Goal: Task Accomplishment & Management: Use online tool/utility

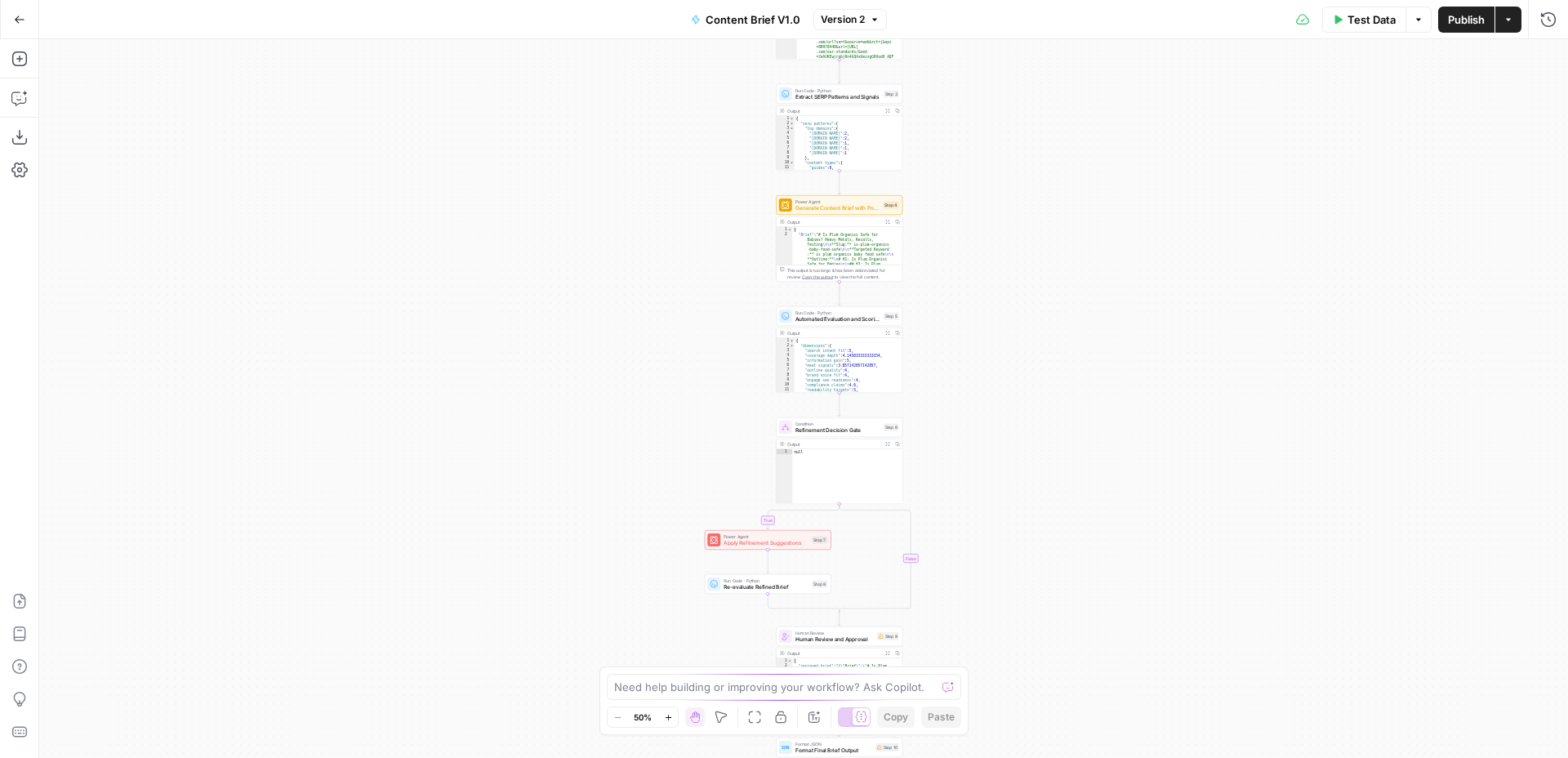
click at [1347, 15] on span "Test Data" at bounding box center [1371, 20] width 48 height 16
click at [1381, 17] on span "Test Data" at bounding box center [1371, 20] width 48 height 16
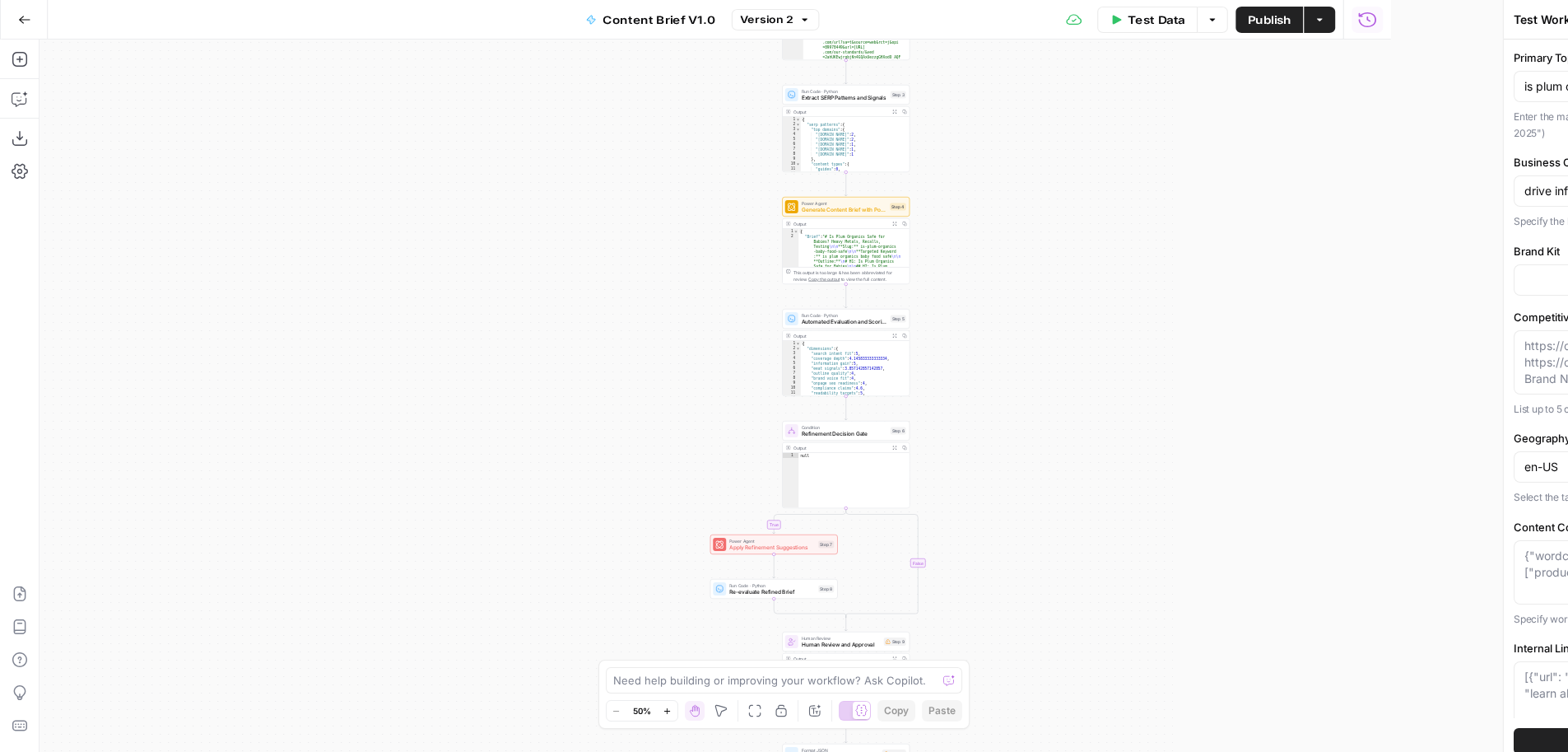
type input "Little Spoon"
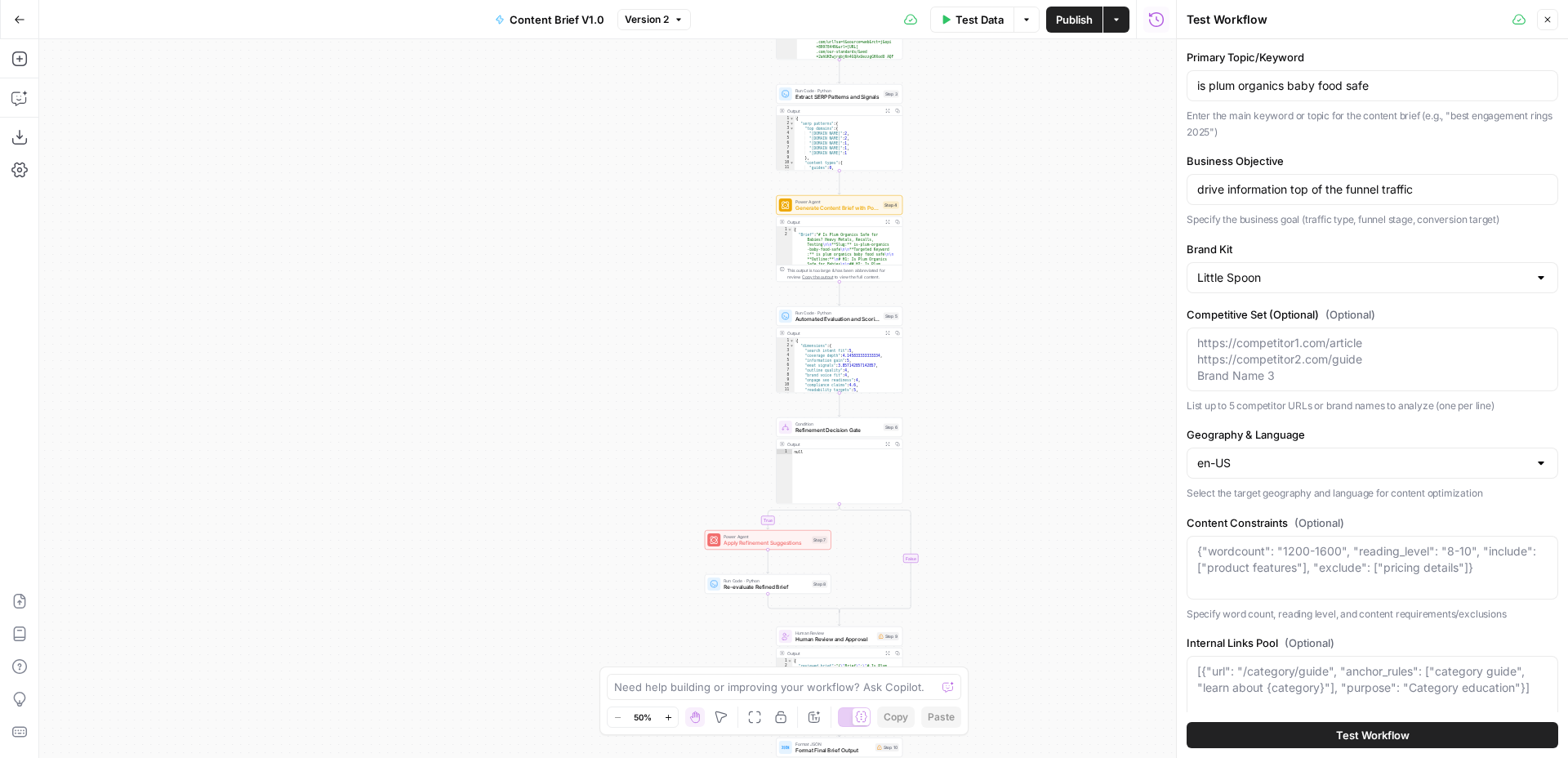
click at [1341, 735] on span "Test Workflow" at bounding box center [1372, 735] width 73 height 16
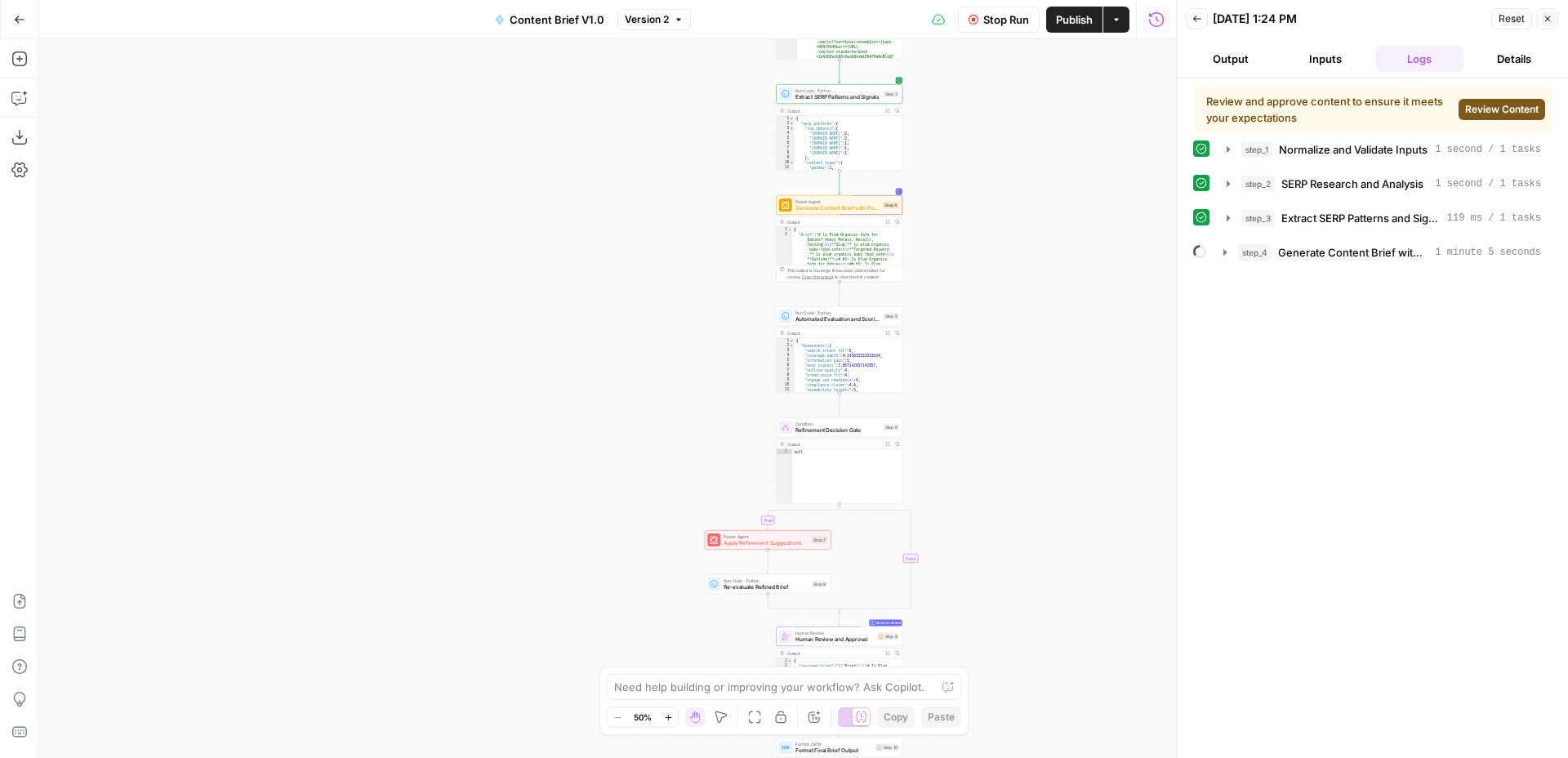
click at [1484, 108] on span "Review Content" at bounding box center [1501, 110] width 73 height 14
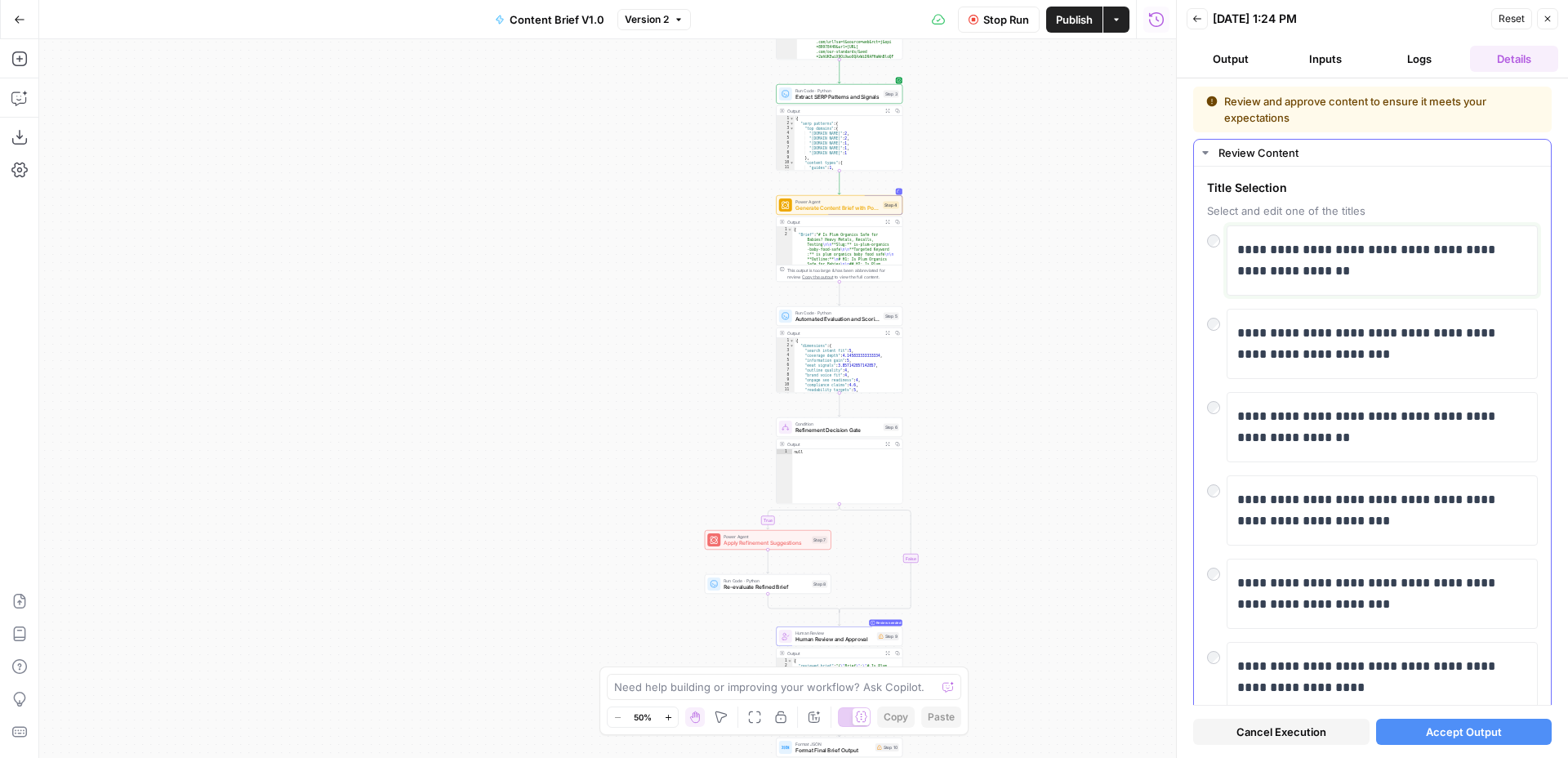
click at [1307, 269] on p "**********" at bounding box center [1376, 260] width 278 height 43
click at [1445, 730] on span "Accept Output" at bounding box center [1464, 732] width 76 height 16
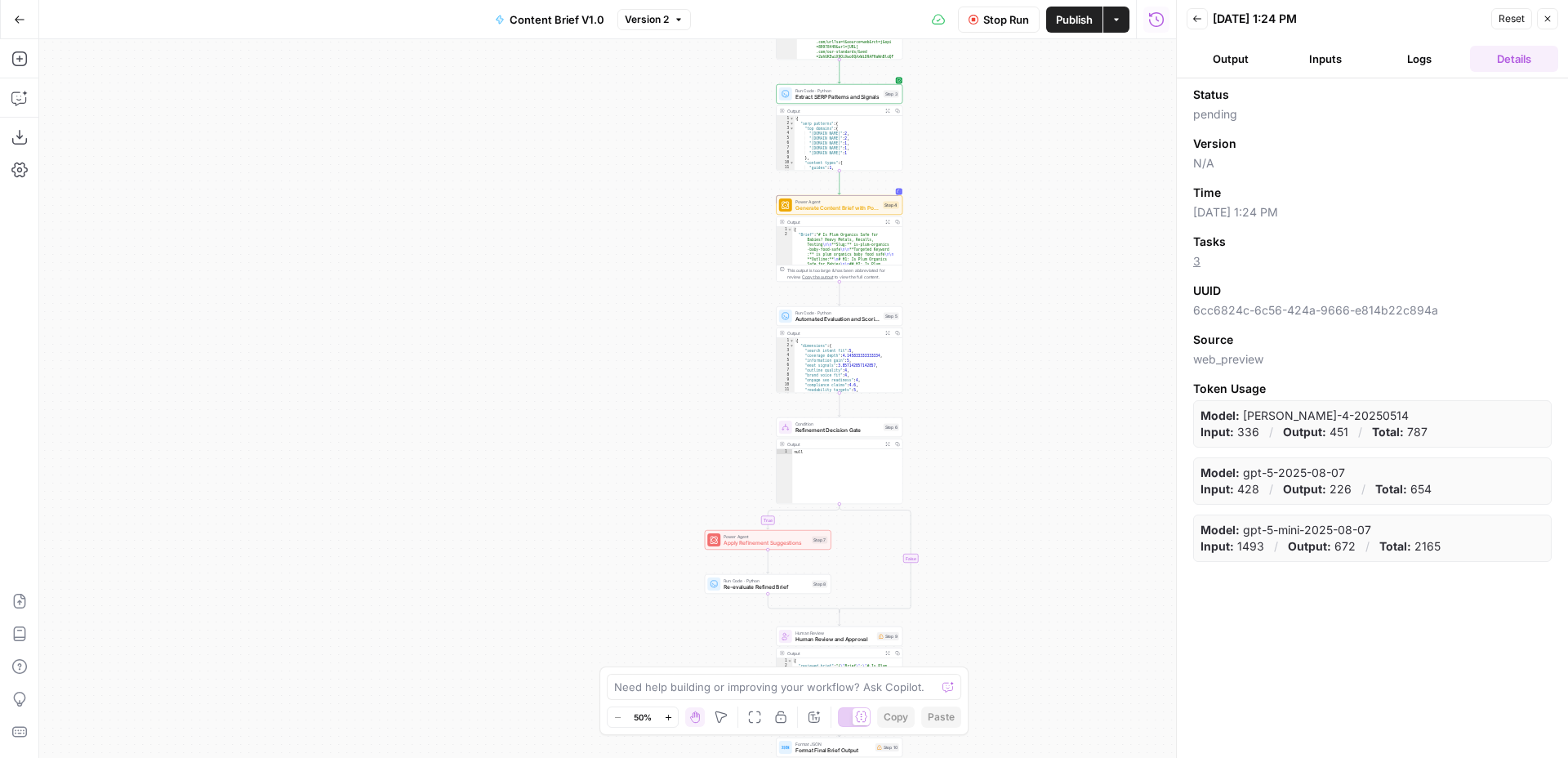
click at [1423, 71] on button "Logs" at bounding box center [1420, 59] width 88 height 26
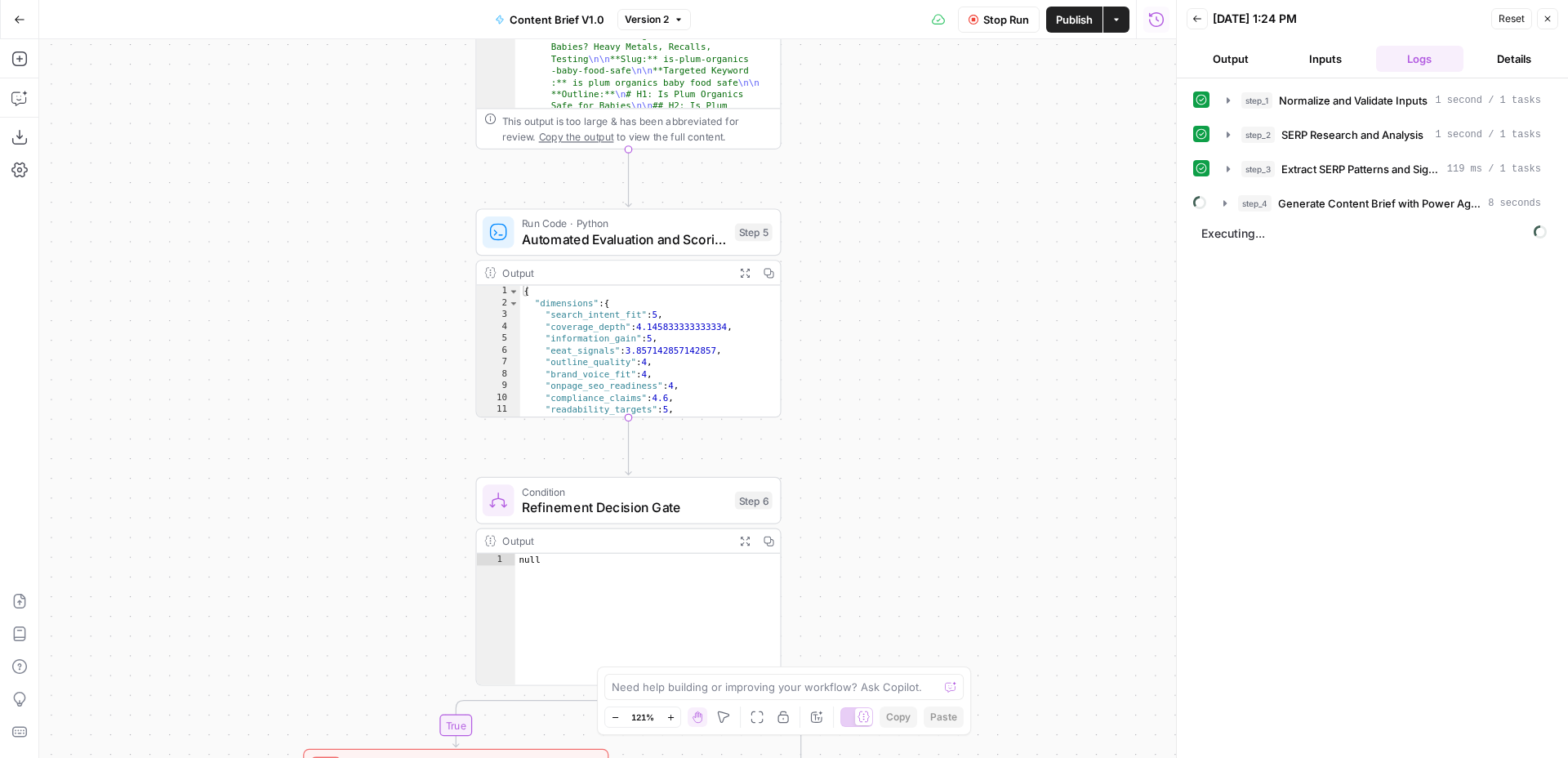
drag, startPoint x: 966, startPoint y: 523, endPoint x: 959, endPoint y: 410, distance: 113.2
click at [959, 410] on div "true false Workflow Input Settings Inputs Run Code · Python Normalize and Valid…" at bounding box center [607, 398] width 1137 height 719
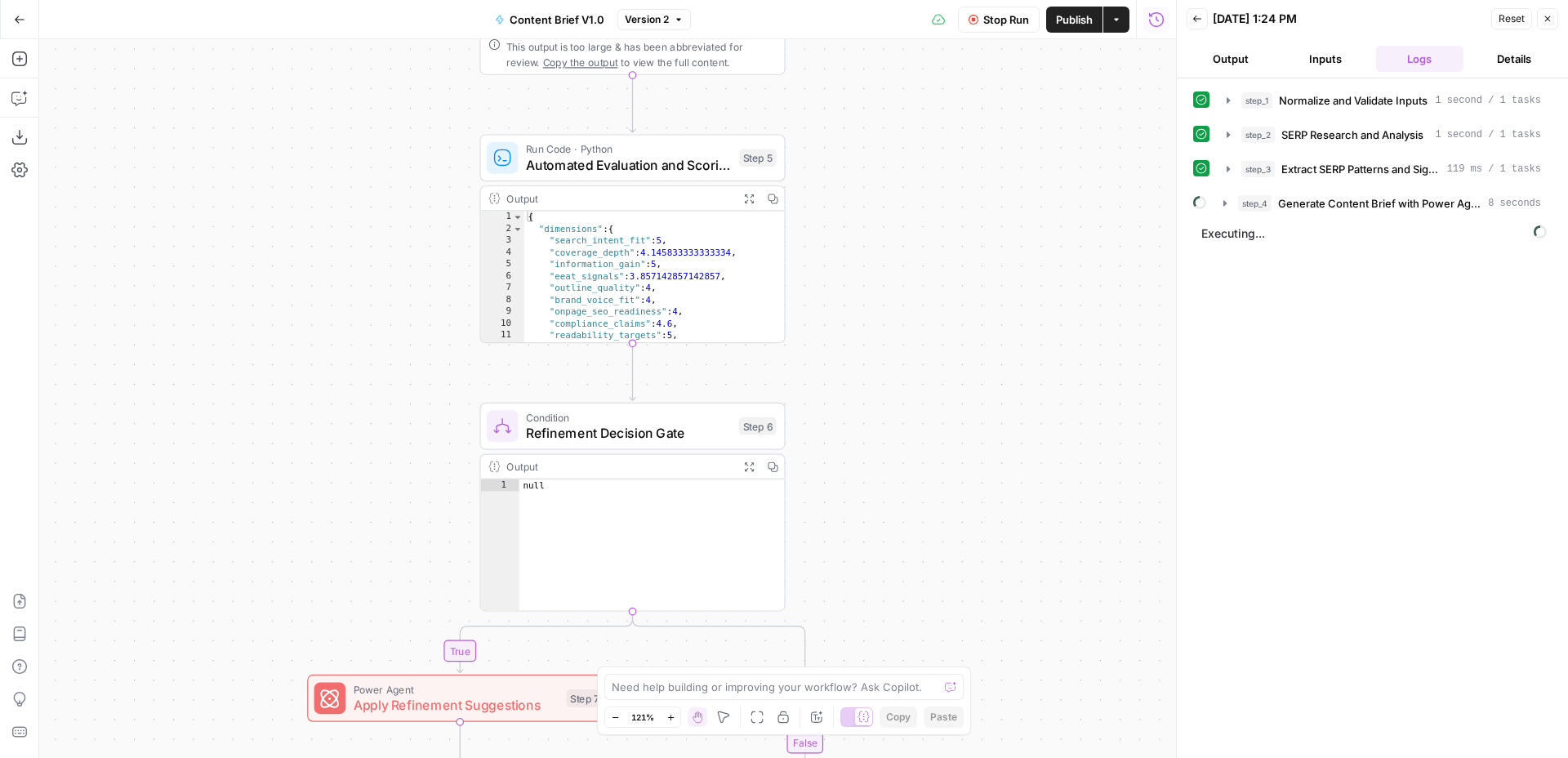
drag, startPoint x: 959, startPoint y: 410, endPoint x: 963, endPoint y: 336, distance: 74.1
click at [963, 336] on div "true false Workflow Input Settings Inputs Run Code · Python Normalize and Valid…" at bounding box center [607, 398] width 1137 height 719
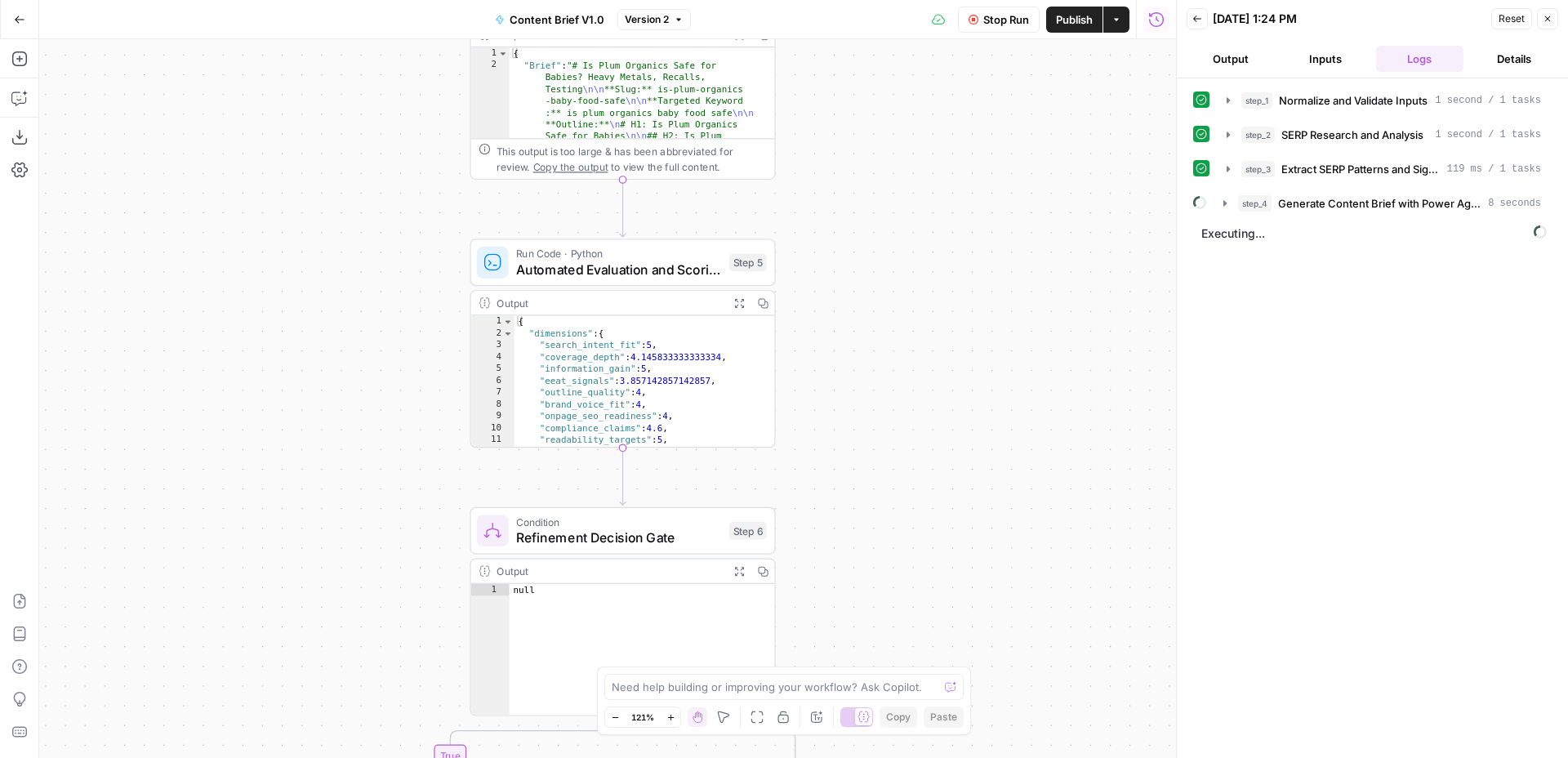
drag, startPoint x: 963, startPoint y: 336, endPoint x: 953, endPoint y: 441, distance: 105.5
click at [953, 441] on div "true false Workflow Input Settings Inputs Run Code · Python Normalize and Valid…" at bounding box center [607, 398] width 1137 height 719
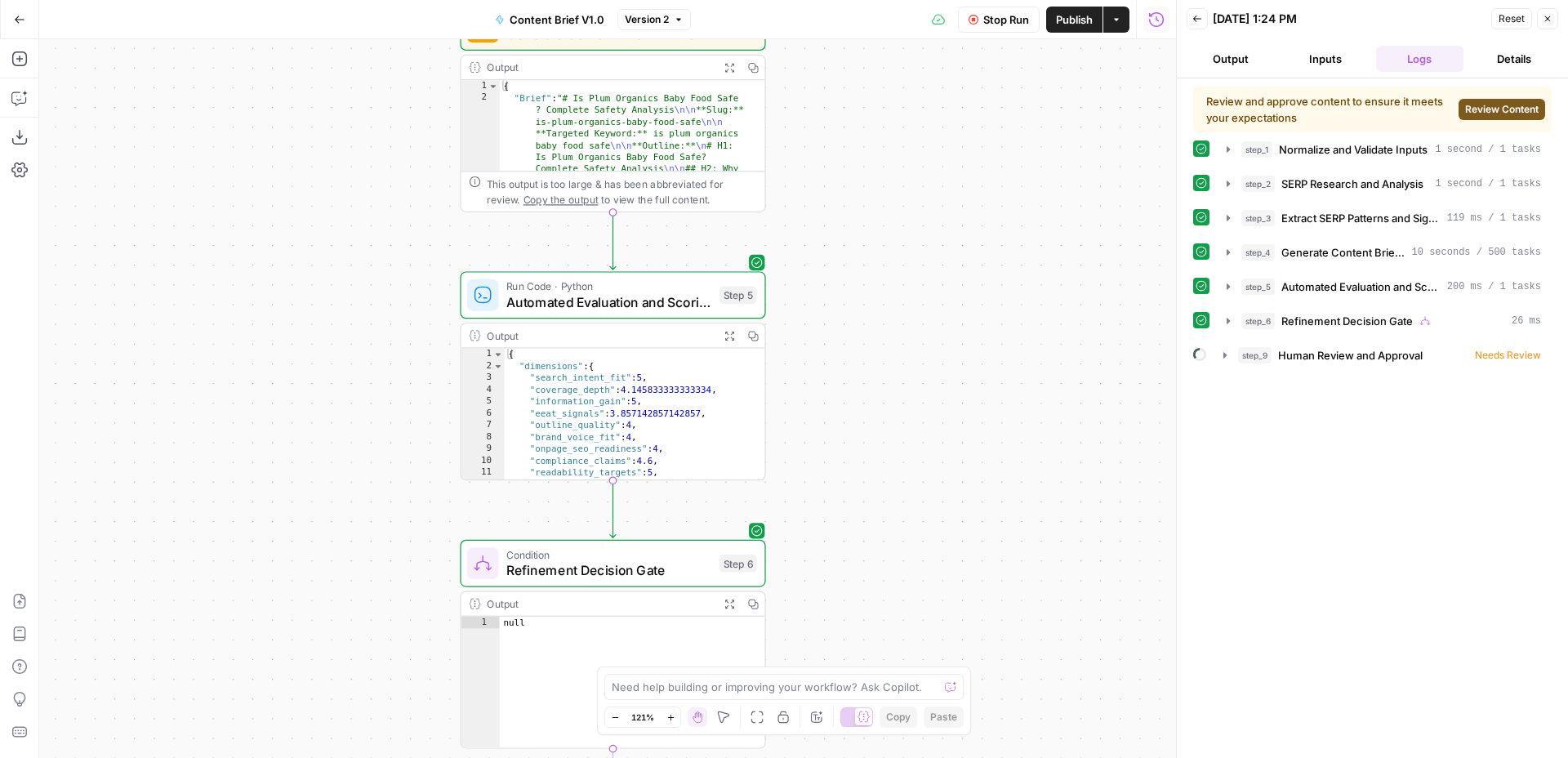
click at [1503, 107] on span "Review Content" at bounding box center [1501, 110] width 73 height 14
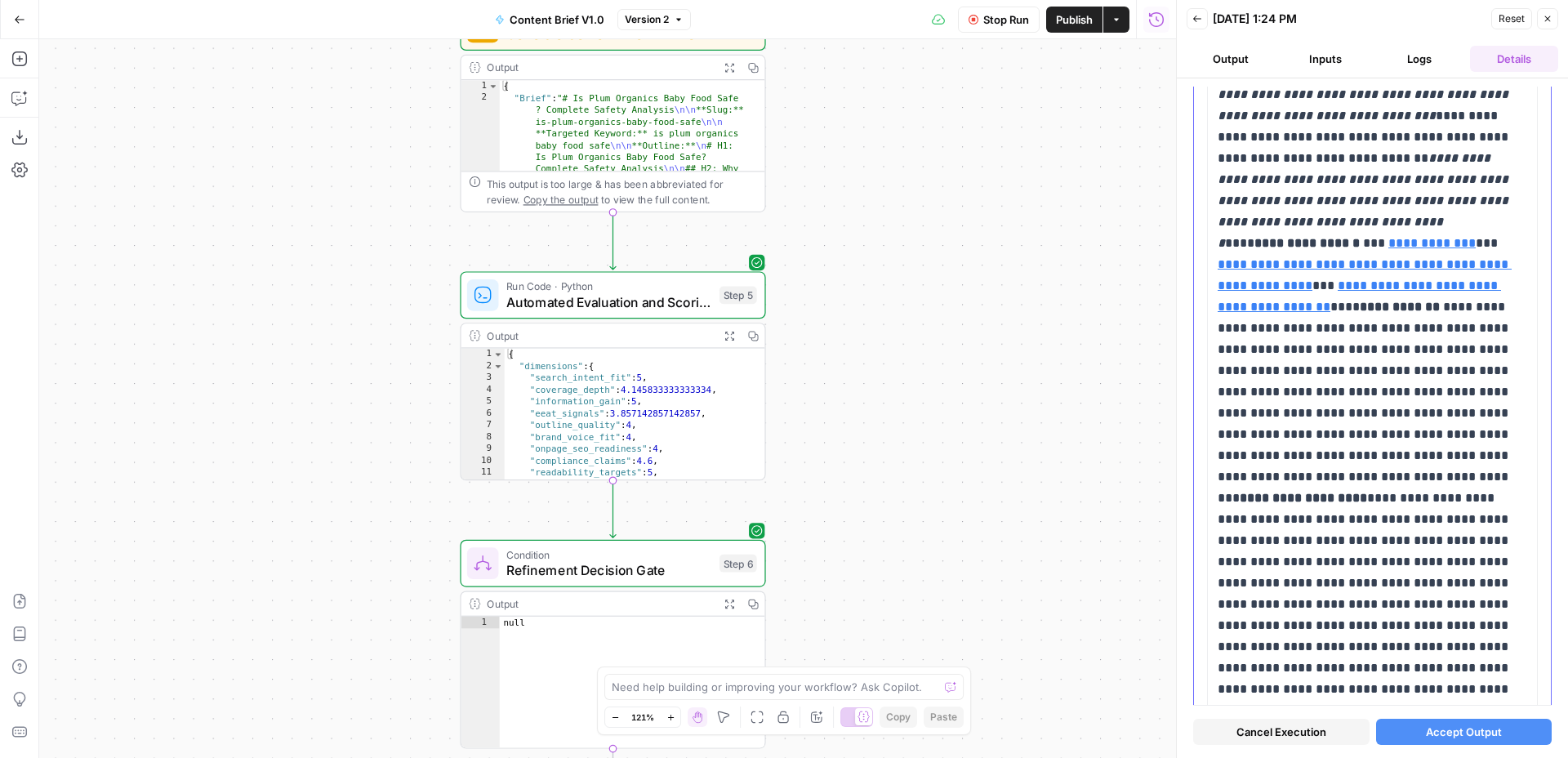
scroll to position [2742, 0]
type input "[URL][DOMAIN_NAME]"
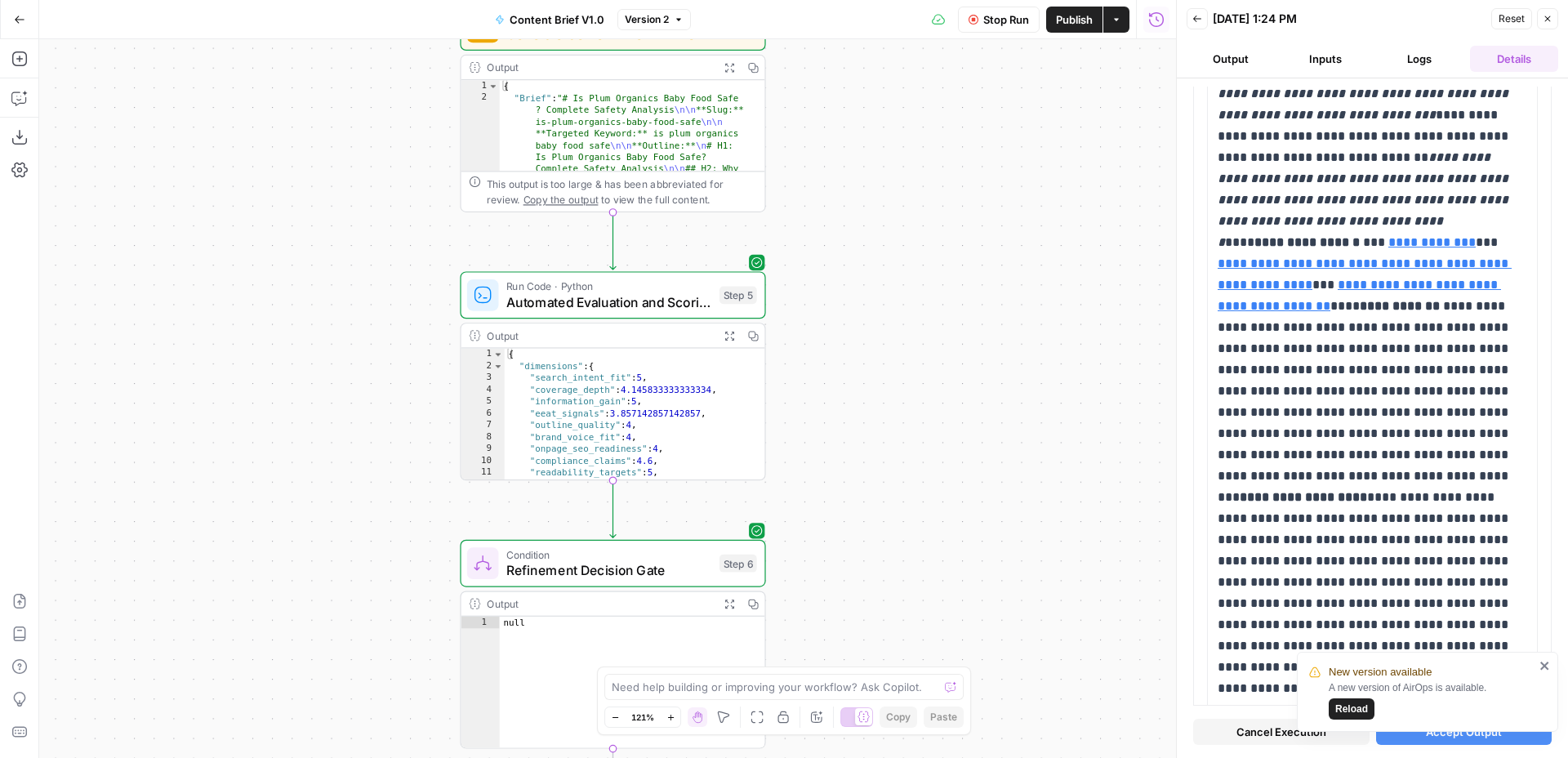
click at [1544, 665] on icon "close" at bounding box center [1544, 666] width 8 height 8
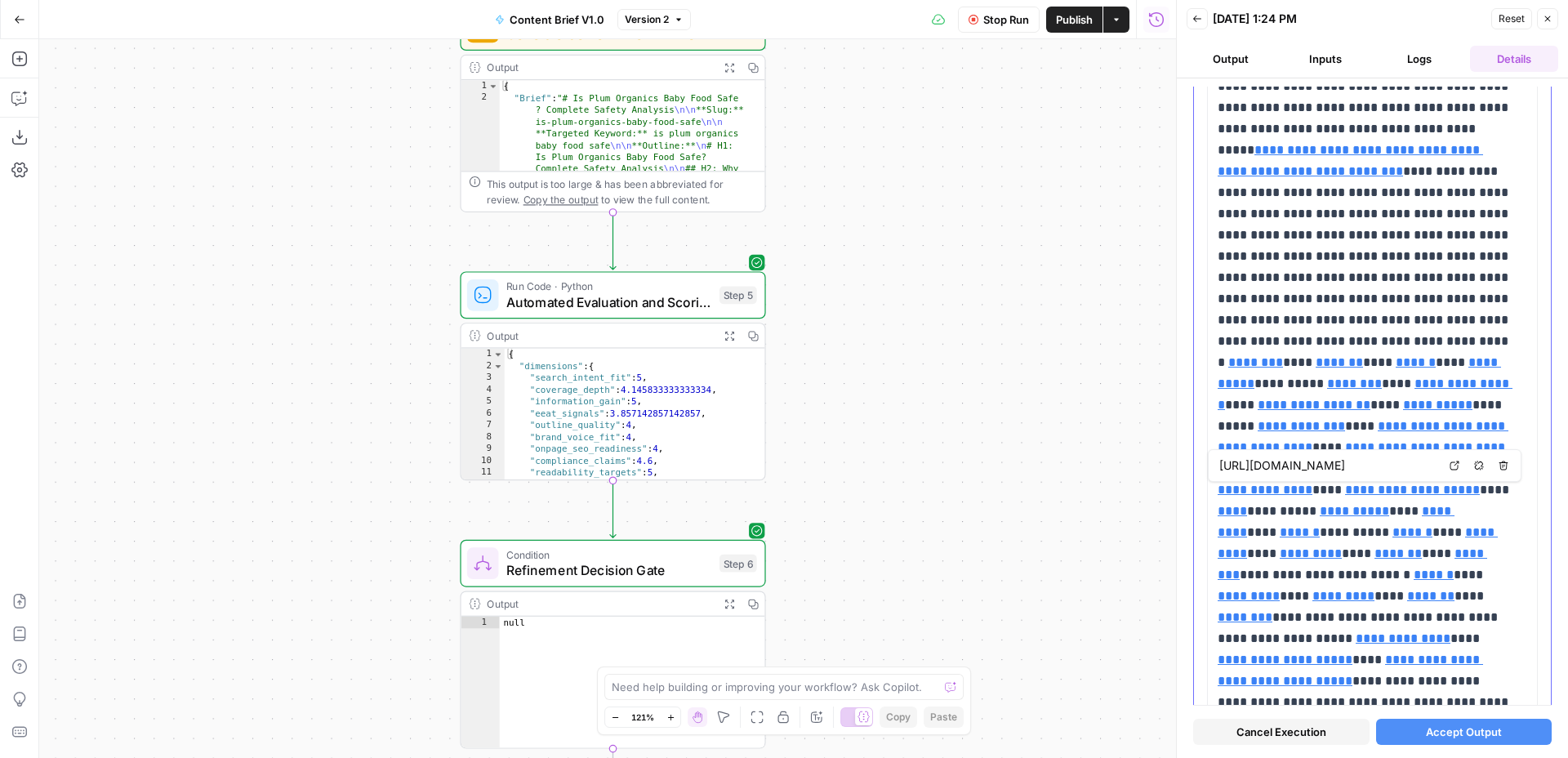
scroll to position [14123, 0]
type input "[URL][DOMAIN_NAME]"
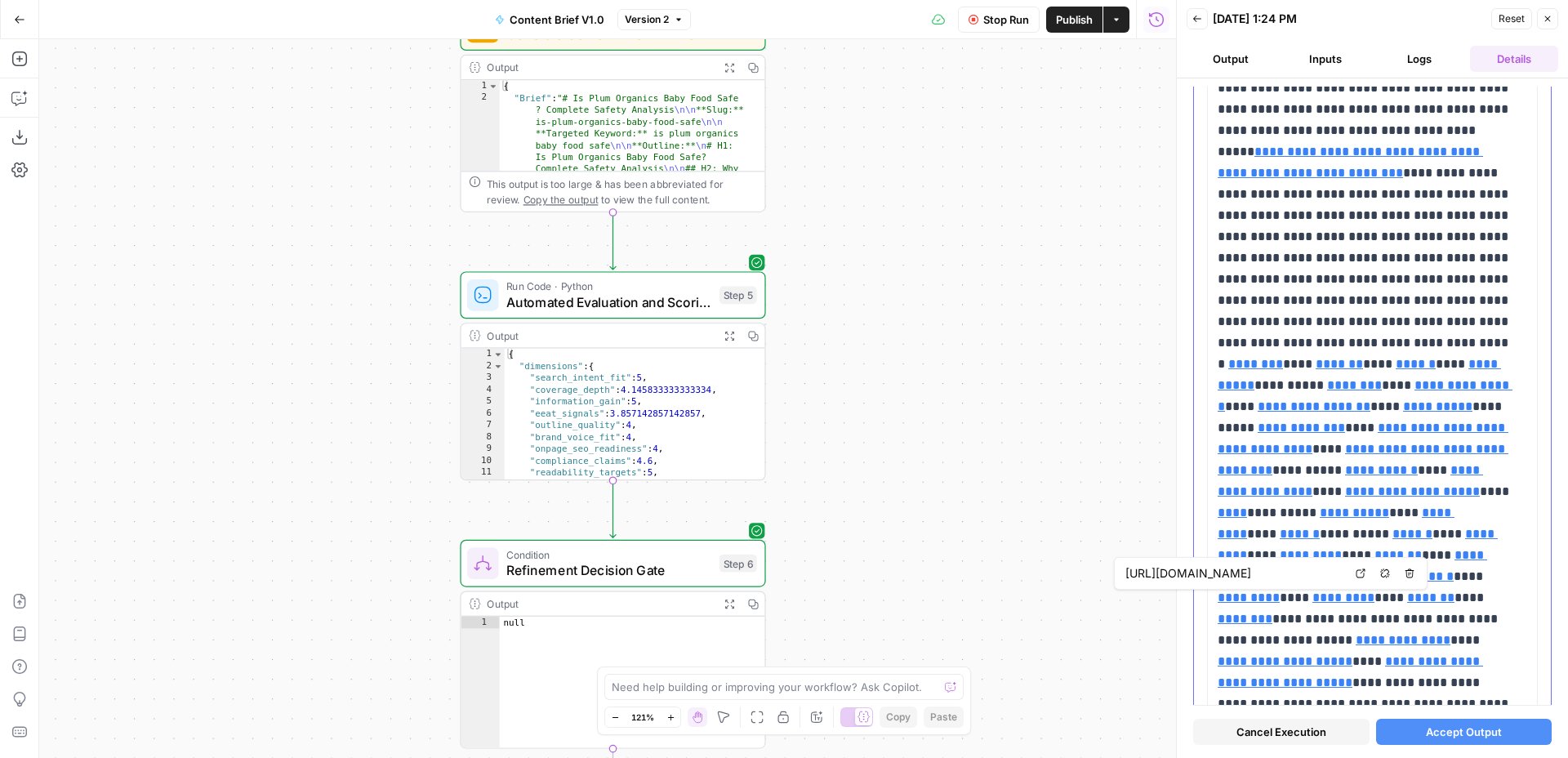
type input "[URL][DOMAIN_NAME]"
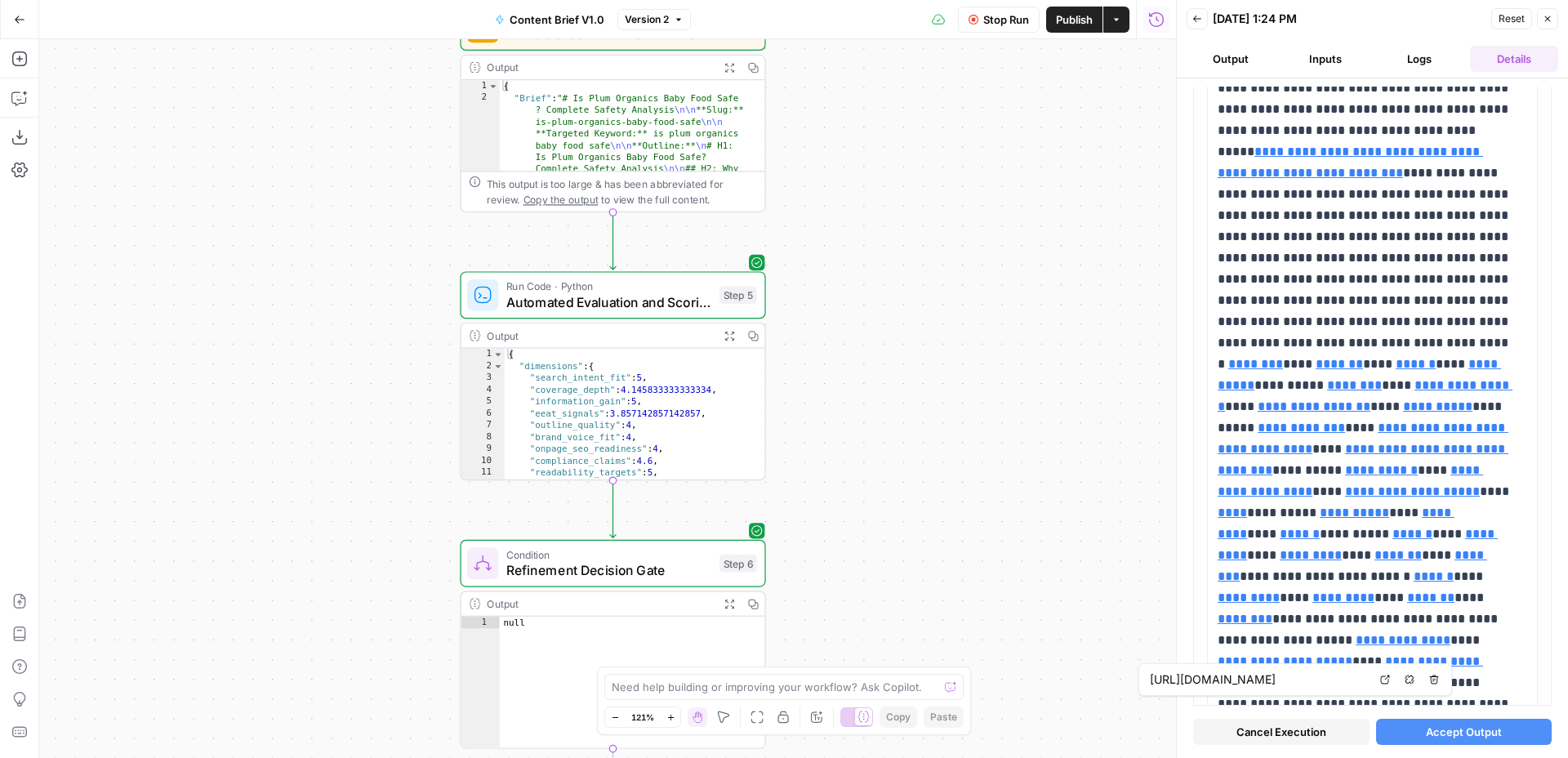
click at [1430, 731] on span "Accept Output" at bounding box center [1464, 732] width 76 height 16
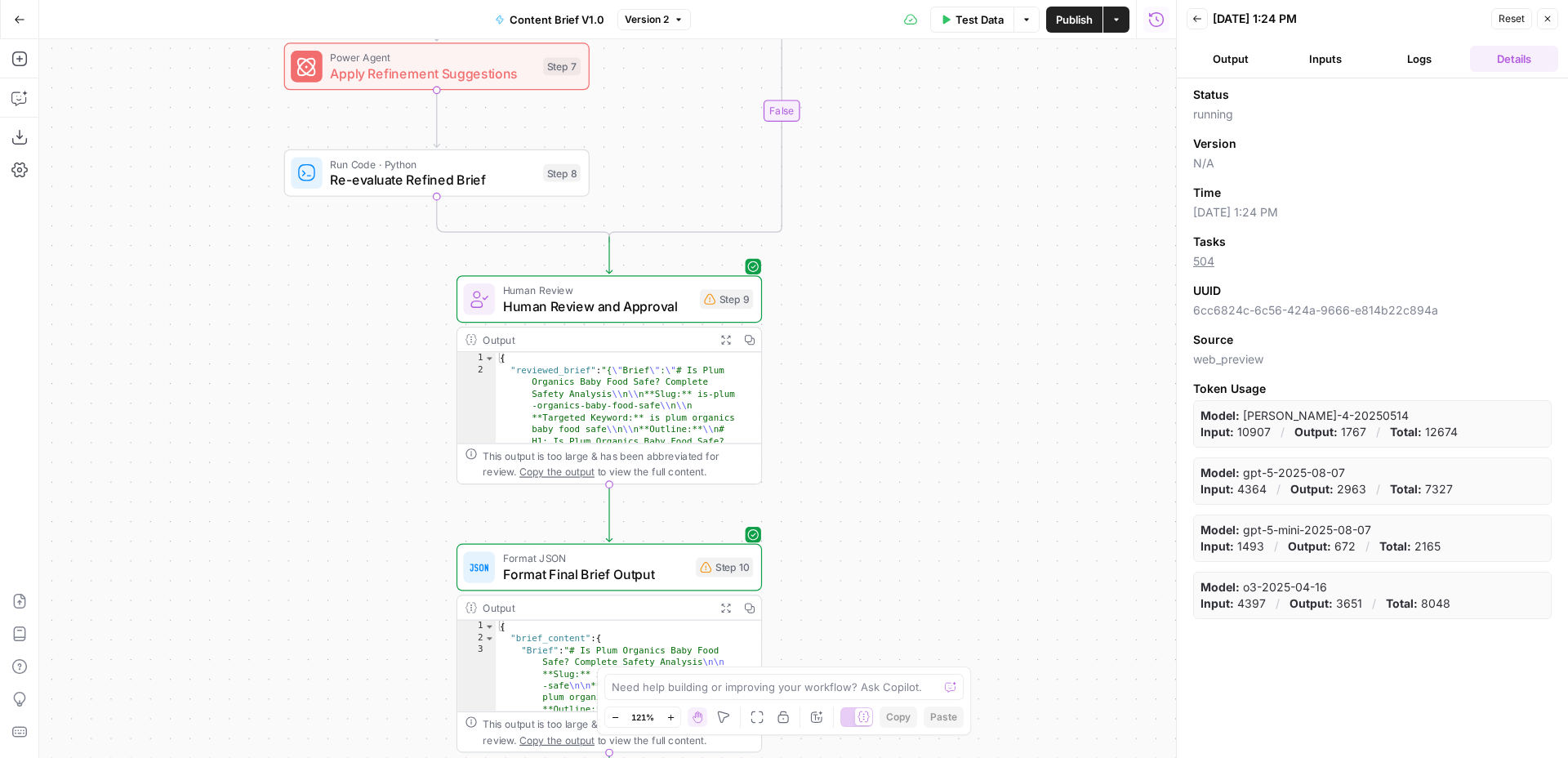
click at [1419, 75] on header "Back [DATE] 1:24 PM Reset Close Output Inputs Logs Details" at bounding box center [1372, 39] width 391 height 79
click at [1422, 59] on button "Logs" at bounding box center [1420, 59] width 88 height 26
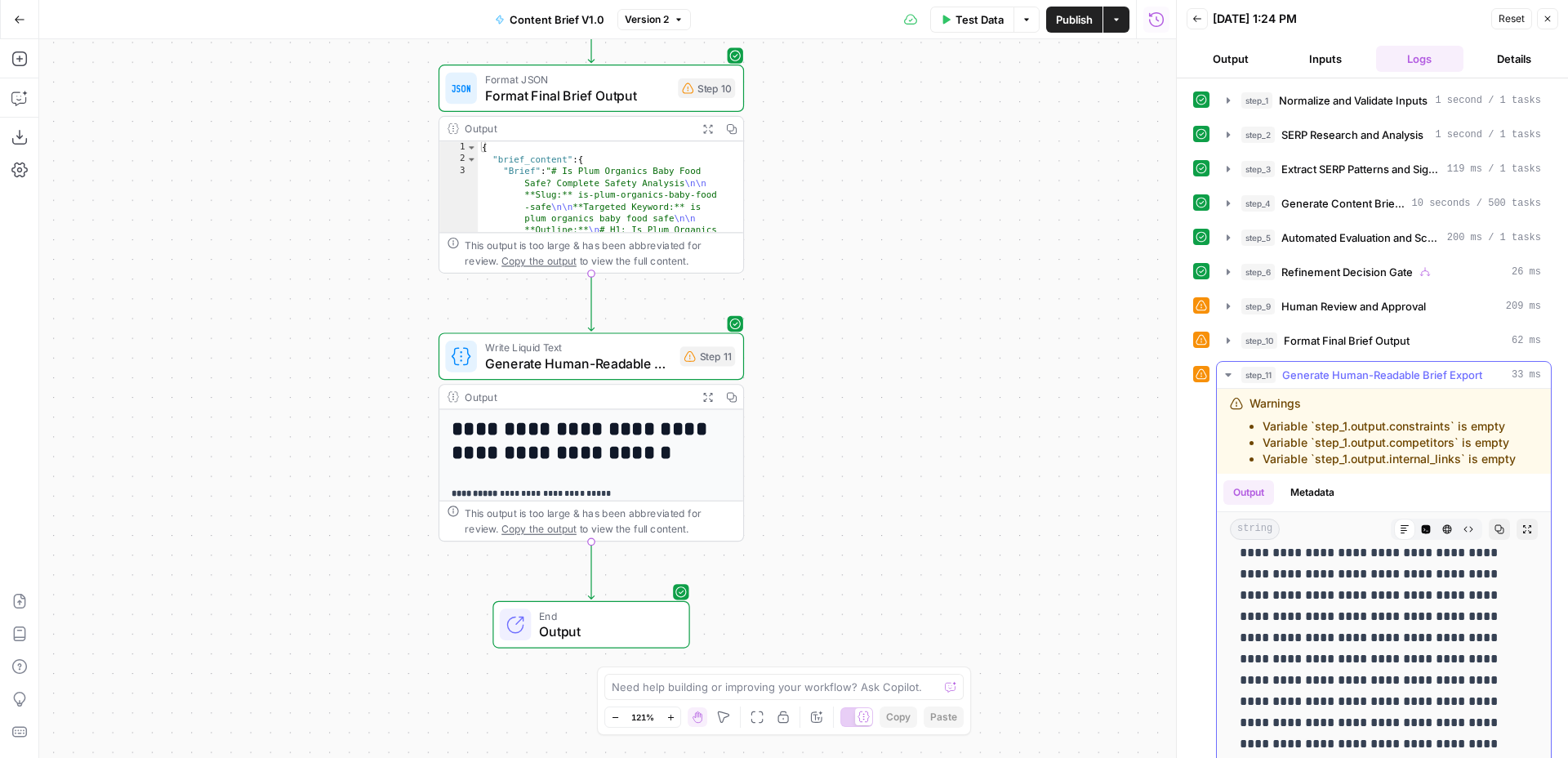
scroll to position [7581, 0]
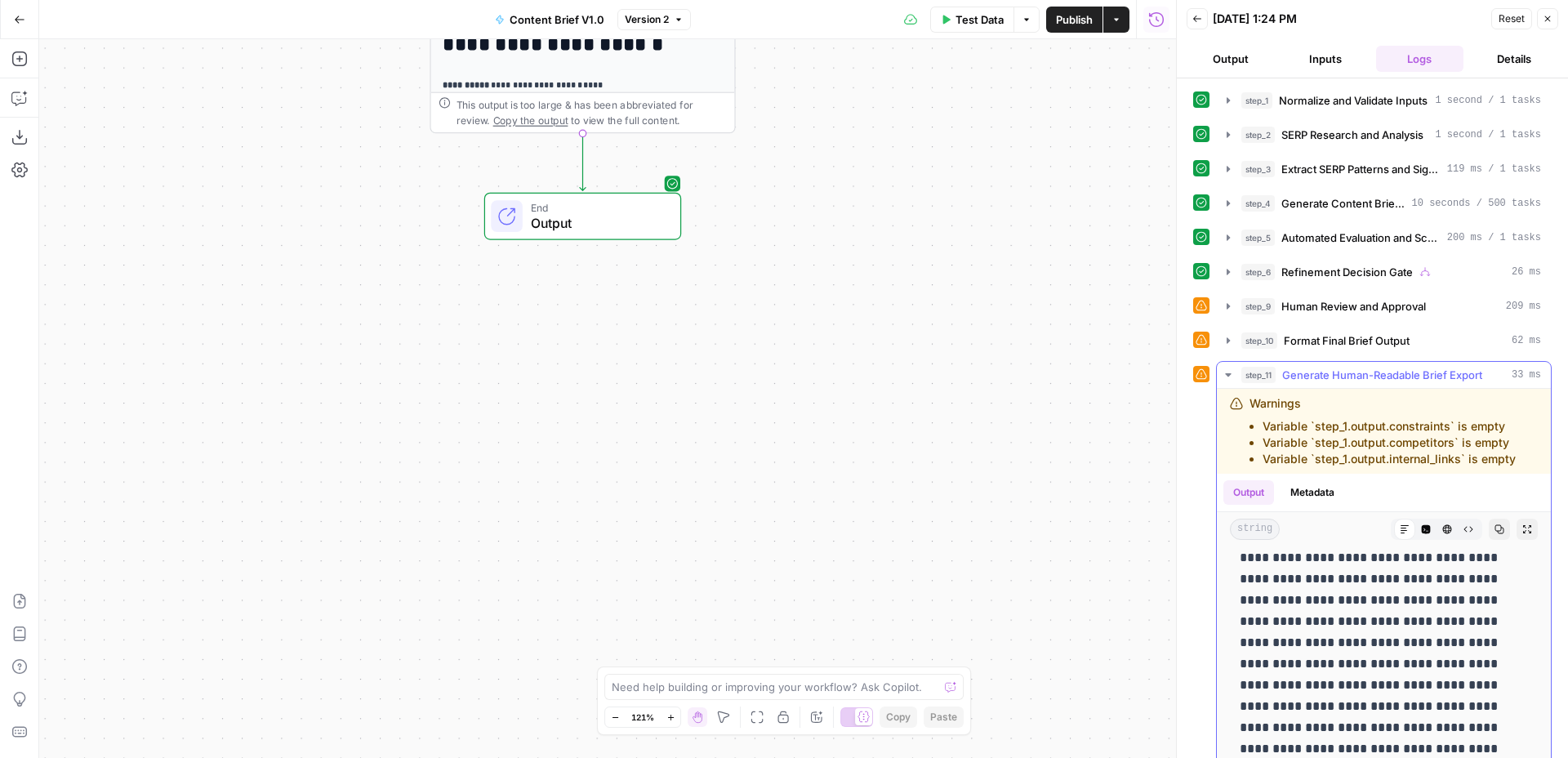
click at [1228, 372] on icon "button" at bounding box center [1229, 375] width 13 height 13
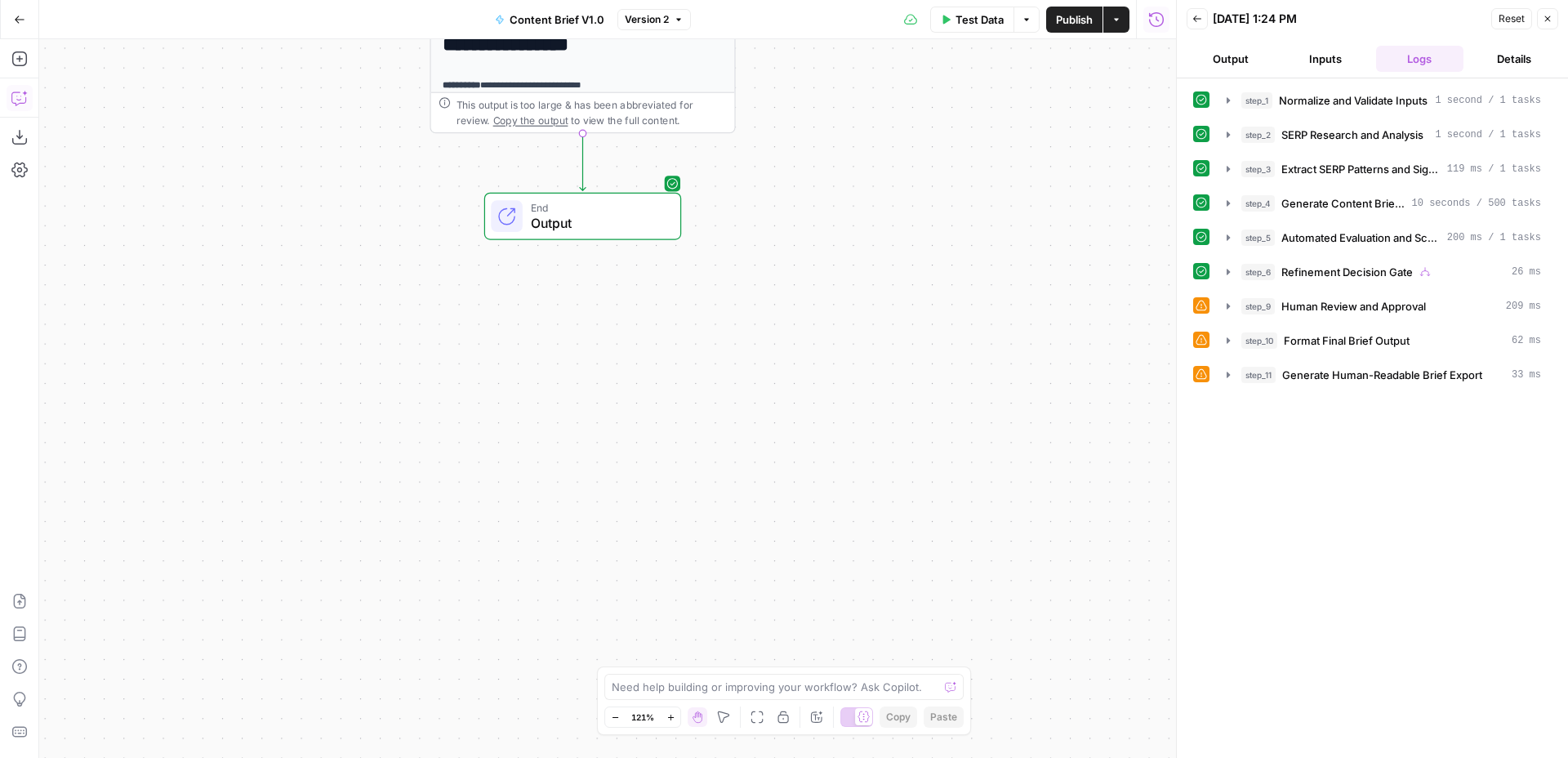
click at [21, 104] on icon "button" at bounding box center [20, 98] width 16 height 16
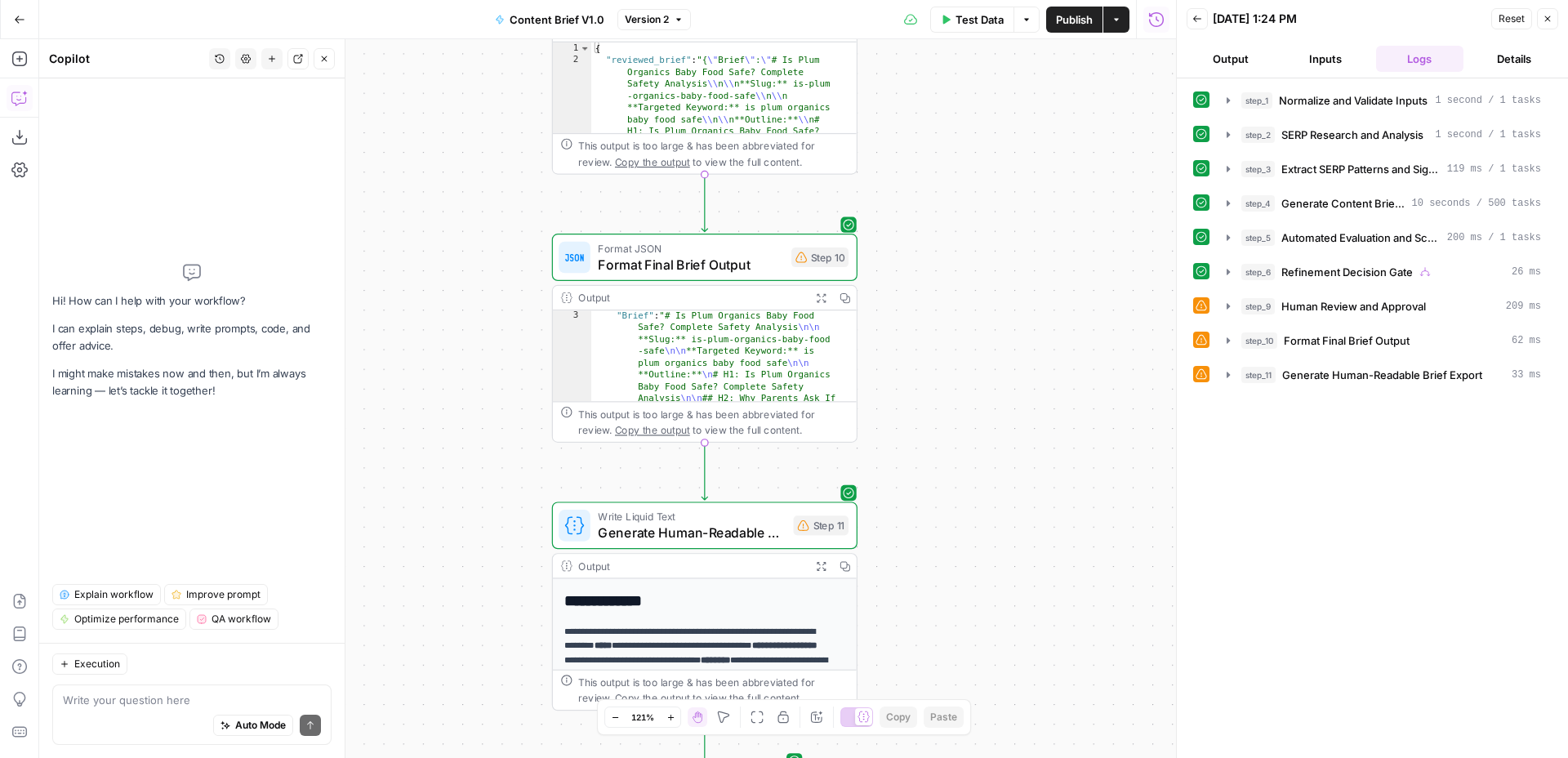
scroll to position [21, 0]
click at [826, 296] on icon "button" at bounding box center [821, 298] width 11 height 11
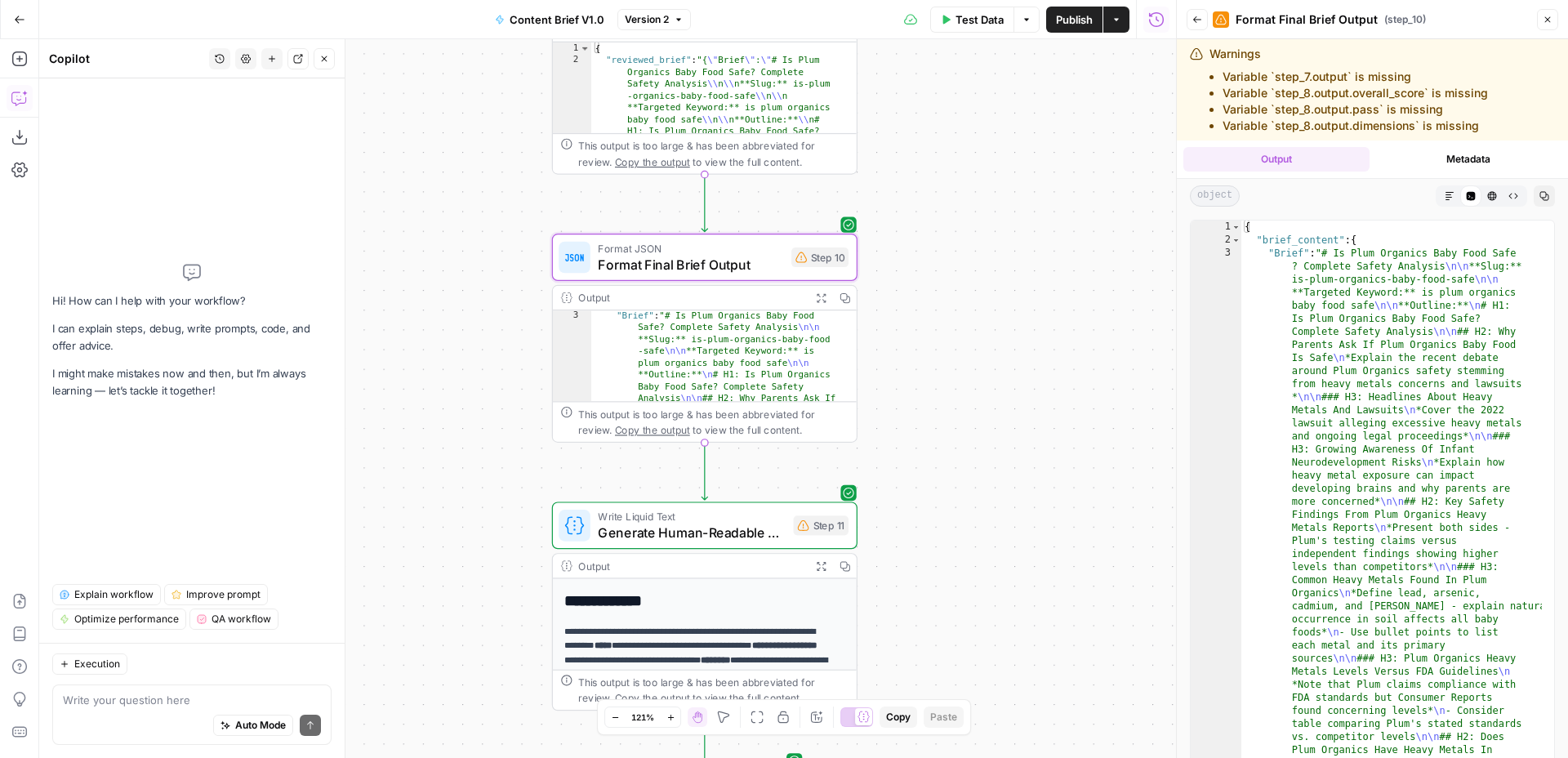
click at [849, 294] on icon "button" at bounding box center [845, 298] width 11 height 11
click at [1487, 193] on icon "button" at bounding box center [1492, 196] width 10 height 10
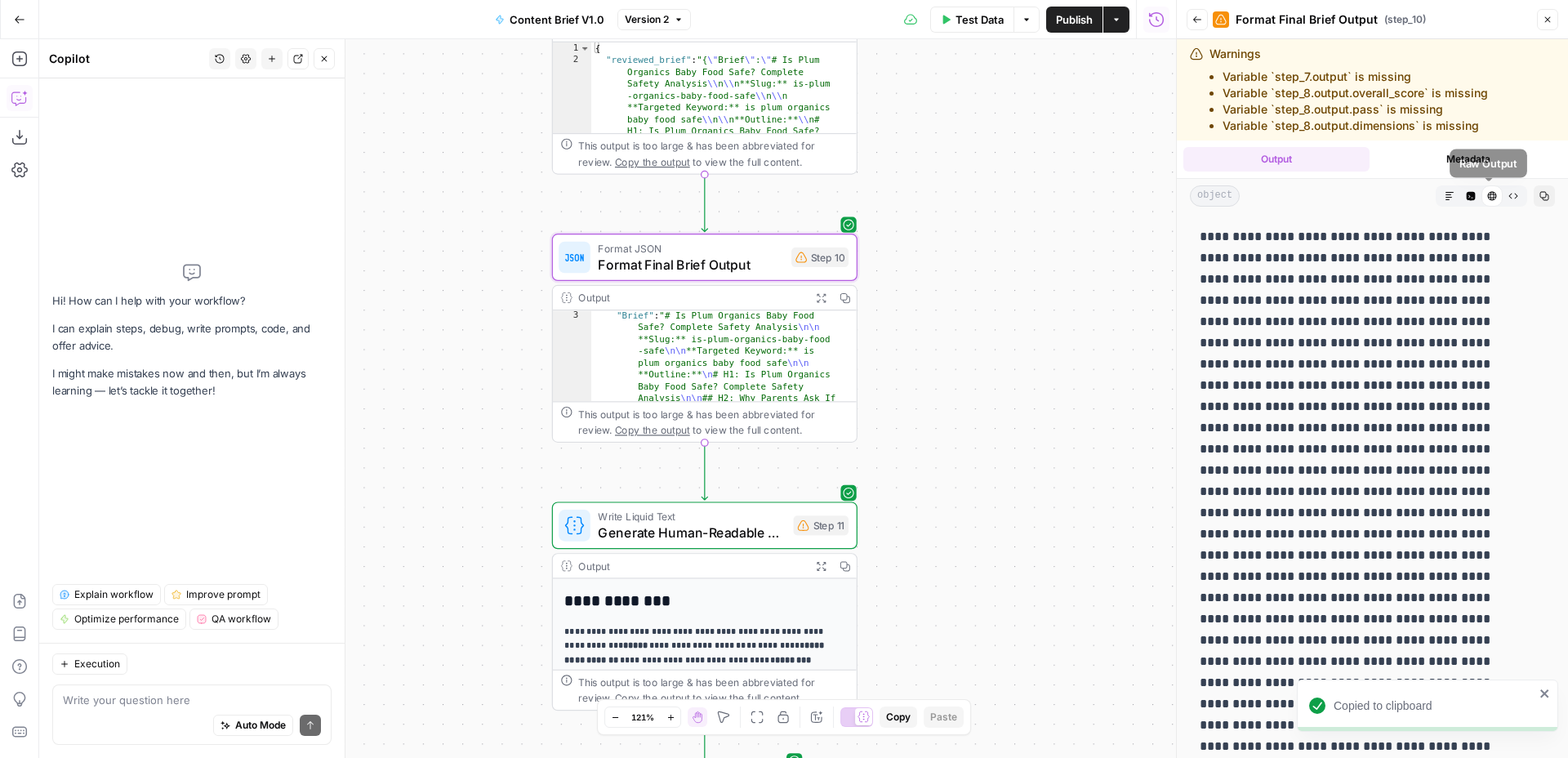
click at [1508, 196] on icon "button" at bounding box center [1513, 196] width 10 height 10
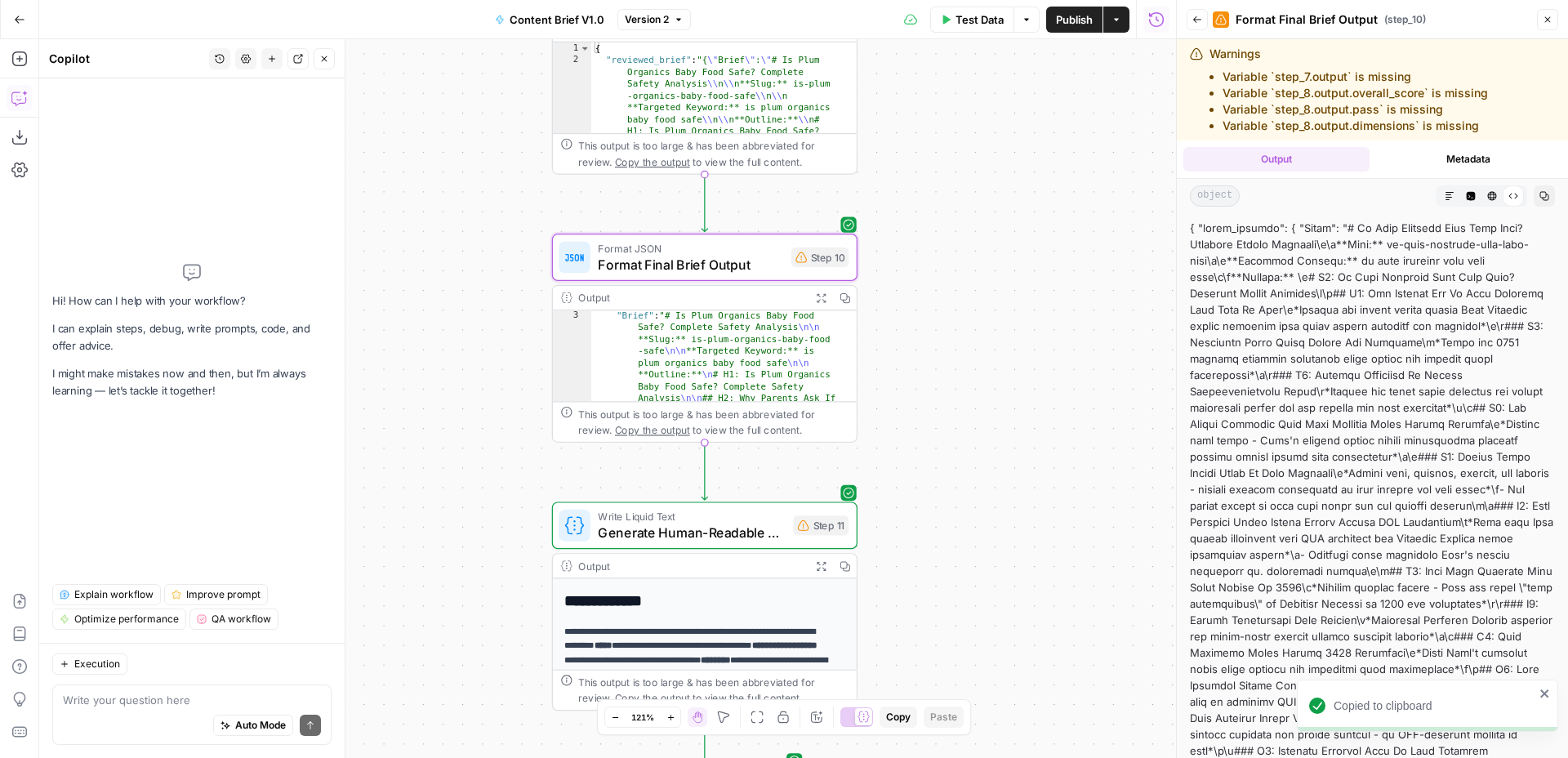
click at [1446, 197] on icon "button" at bounding box center [1449, 196] width 8 height 8
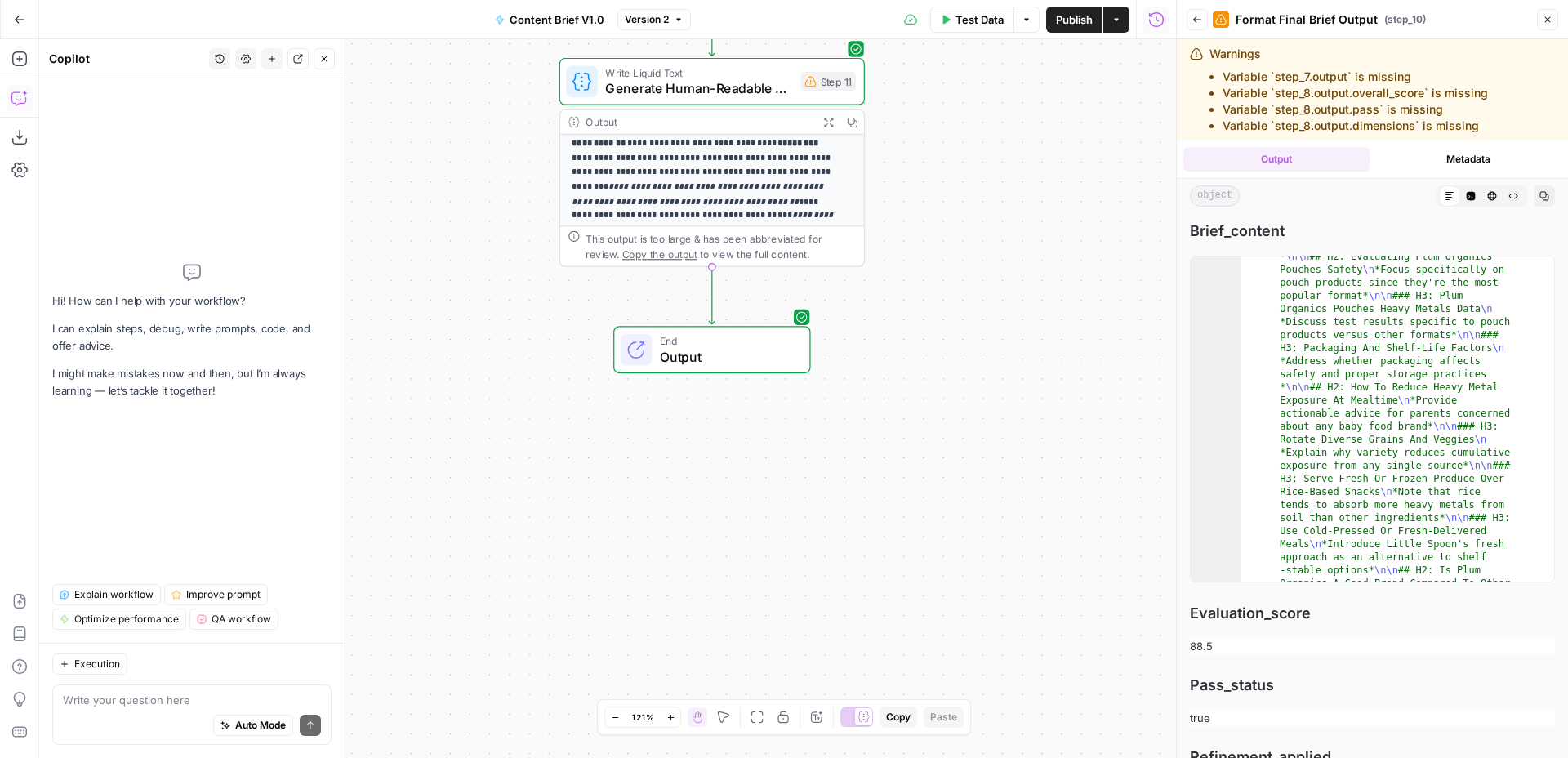
scroll to position [270, 0]
click at [1038, 27] on button "Options" at bounding box center [1027, 19] width 26 height 26
click at [1075, 22] on span "Publish" at bounding box center [1074, 20] width 37 height 16
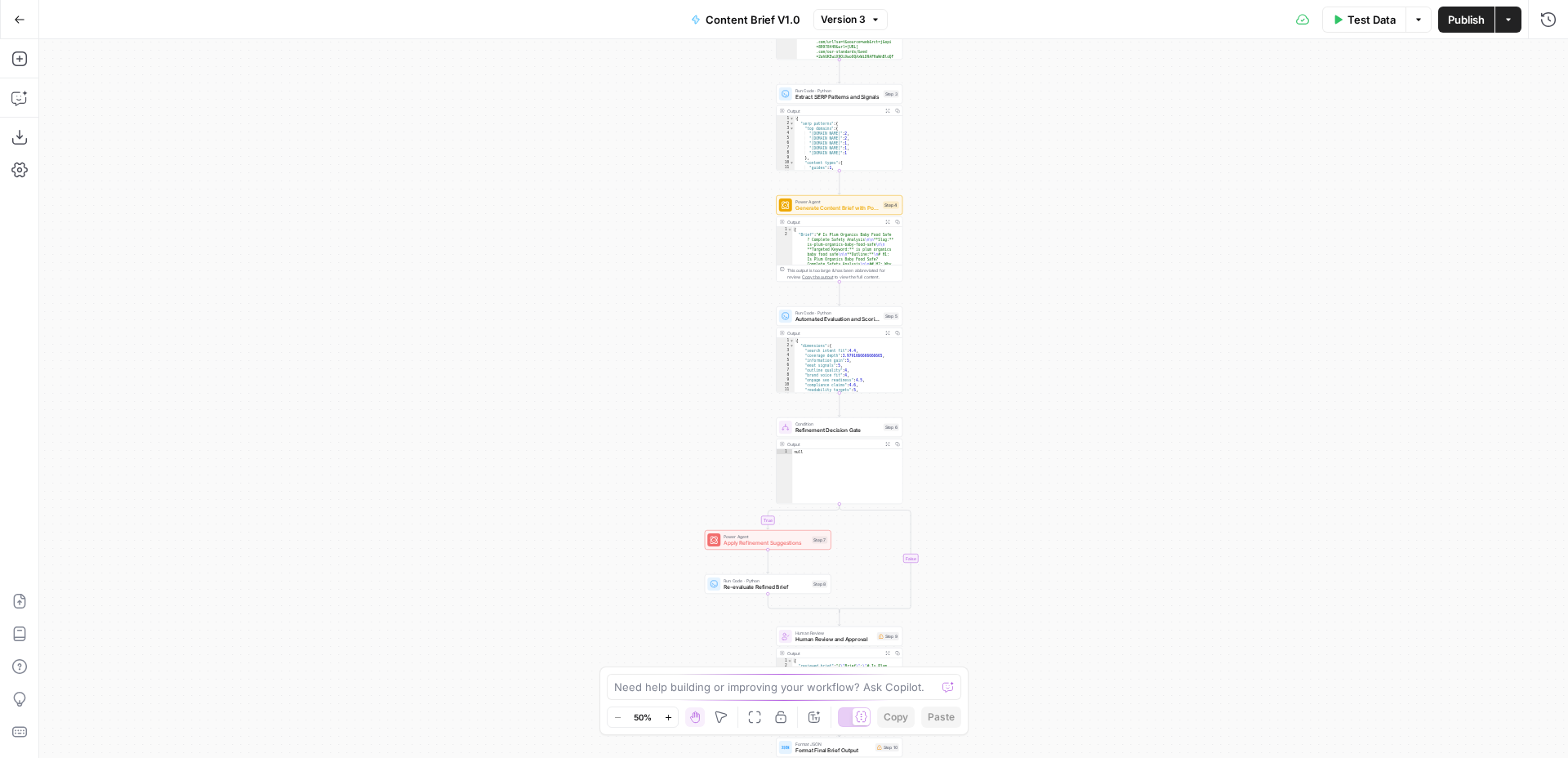
click at [12, 21] on button "Go Back" at bounding box center [19, 19] width 29 height 29
click at [23, 21] on icon "button" at bounding box center [19, 19] width 12 height 12
